Goal: Task Accomplishment & Management: Manage account settings

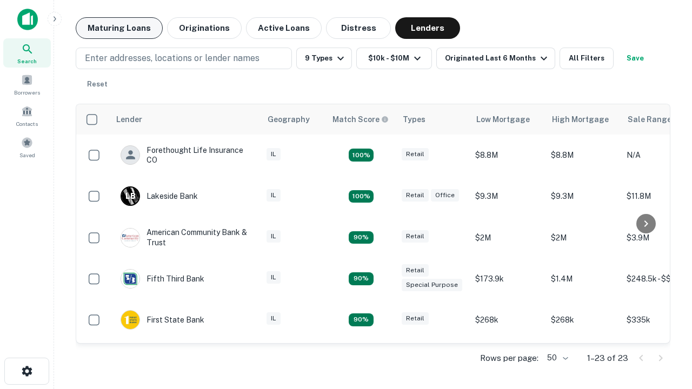
click at [119, 28] on button "Maturing Loans" at bounding box center [119, 28] width 87 height 22
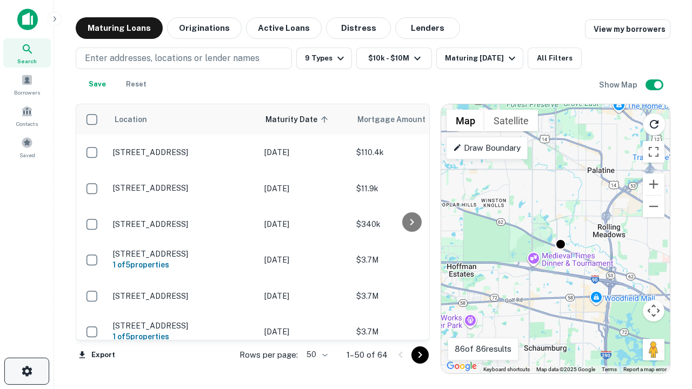
click at [26, 371] on icon "button" at bounding box center [27, 371] width 13 height 13
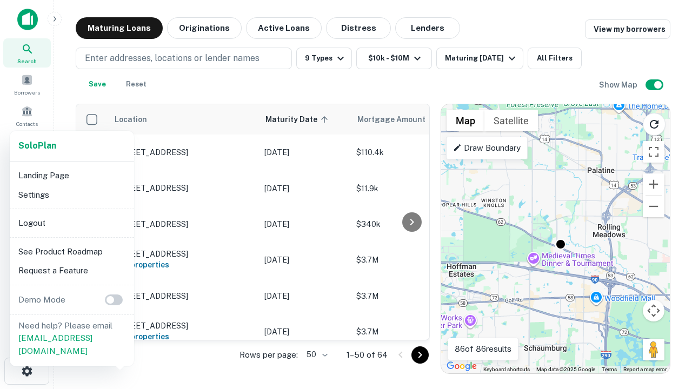
click at [71, 223] on li "Logout" at bounding box center [72, 223] width 116 height 19
